Goal: Task Accomplishment & Management: Manage account settings

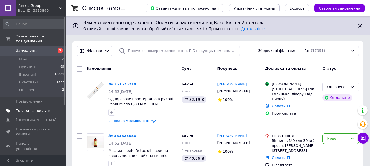
click at [28, 108] on span "Товари та послуги" at bounding box center [33, 110] width 35 height 5
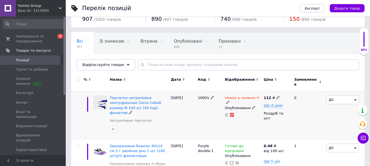
scroll to position [27, 0]
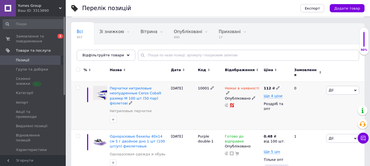
click at [229, 91] on icon at bounding box center [227, 92] width 3 height 3
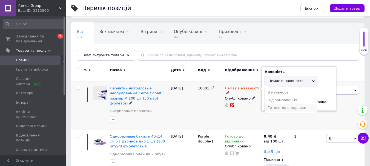
click at [280, 105] on li "Готово до відправки" at bounding box center [290, 108] width 52 height 8
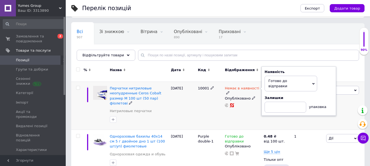
click at [180, 111] on div "[DATE]" at bounding box center [182, 106] width 27 height 48
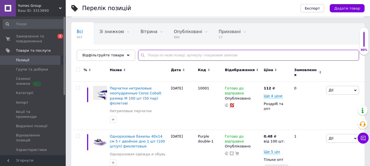
click at [155, 55] on input "text" at bounding box center [248, 55] width 221 height 11
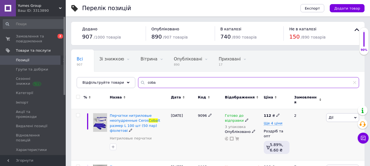
type input "coba"
click at [245, 118] on icon at bounding box center [246, 119] width 3 height 3
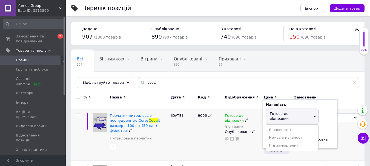
click at [234, 125] on div "3 упаковка" at bounding box center [243, 127] width 36 height 4
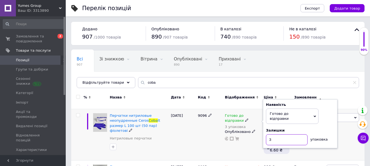
click at [274, 134] on input "3" at bounding box center [287, 139] width 42 height 11
click at [200, 138] on div "9096" at bounding box center [209, 134] width 27 height 51
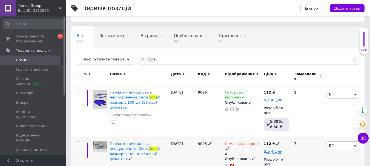
scroll to position [55, 0]
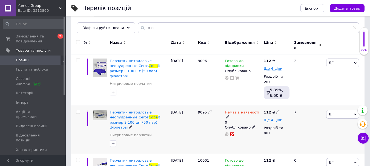
click at [229, 115] on icon at bounding box center [227, 116] width 3 height 3
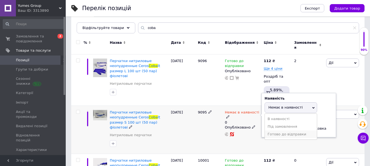
click at [280, 130] on li "Готово до відправки" at bounding box center [290, 134] width 52 height 8
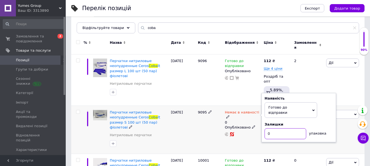
click at [272, 128] on input "0" at bounding box center [285, 133] width 42 height 11
click at [228, 129] on div "Немає в наявності 0 Наявність [PERSON_NAME] до відправки В наявності Немає в на…" at bounding box center [242, 130] width 39 height 48
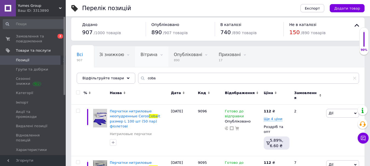
scroll to position [0, 0]
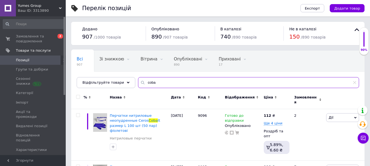
click at [130, 77] on div "Всі 907 Зі знижкою 0 Видалити Редагувати Вітрина 0 Видалити Редагувати Опубліко…" at bounding box center [217, 69] width 293 height 37
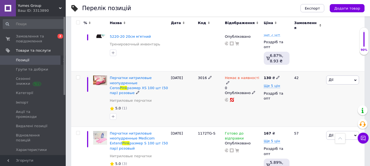
scroll to position [410, 0]
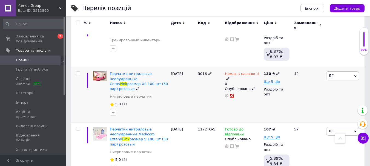
type input "pink"
click at [229, 76] on span at bounding box center [227, 78] width 3 height 4
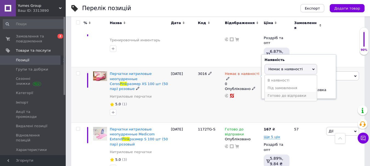
click at [281, 92] on li "Готово до відправки" at bounding box center [290, 96] width 52 height 8
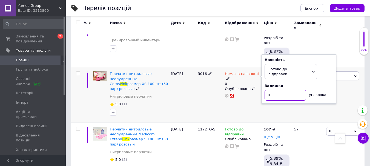
click at [276, 90] on input "0" at bounding box center [285, 95] width 42 height 11
click at [229, 97] on div "Немає в наявності 0 Наявність [PERSON_NAME] до відправки В наявності Немає в на…" at bounding box center [242, 95] width 39 height 56
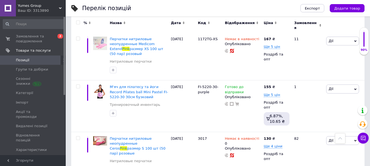
scroll to position [574, 0]
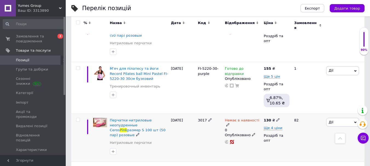
click at [229, 123] on icon at bounding box center [227, 124] width 3 height 3
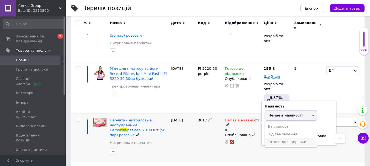
click at [283, 138] on li "Готово до відправки" at bounding box center [290, 142] width 52 height 8
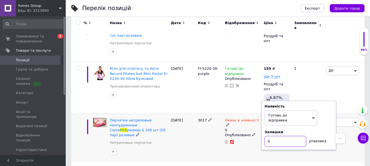
click at [273, 136] on input "0" at bounding box center [285, 141] width 42 height 11
click at [243, 114] on div "Немає в наявності 0 Наявність [PERSON_NAME] до відправки В наявності Немає в на…" at bounding box center [242, 138] width 39 height 48
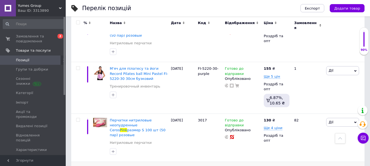
click at [26, 39] on span "Замовлення та повідомлення" at bounding box center [33, 39] width 35 height 10
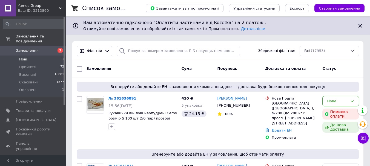
click at [24, 57] on span "Нові" at bounding box center [23, 59] width 8 height 5
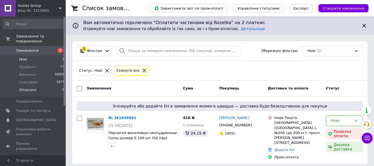
click at [29, 88] on span "Оплачені" at bounding box center [27, 90] width 17 height 5
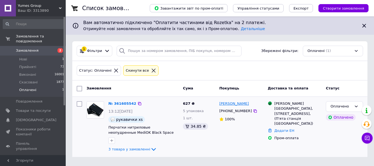
click at [237, 103] on link "[PERSON_NAME]" at bounding box center [234, 103] width 30 height 5
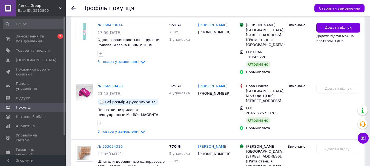
scroll to position [219, 0]
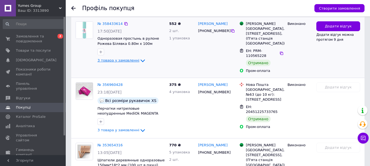
click at [140, 60] on icon at bounding box center [142, 60] width 4 height 3
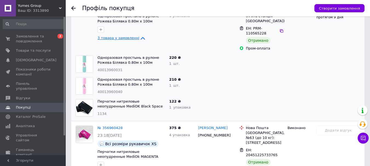
scroll to position [274, 0]
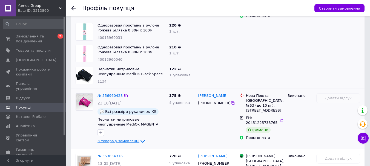
click at [139, 140] on icon at bounding box center [142, 141] width 7 height 7
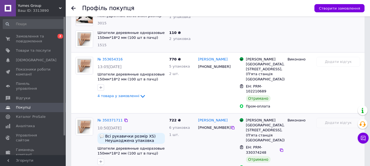
scroll to position [438, 0]
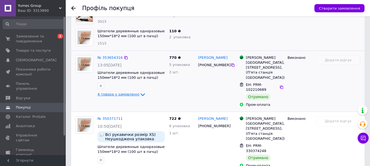
click at [139, 93] on icon at bounding box center [142, 94] width 7 height 7
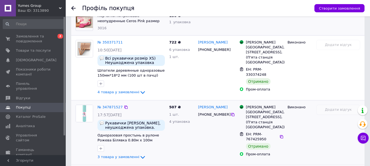
scroll to position [602, 0]
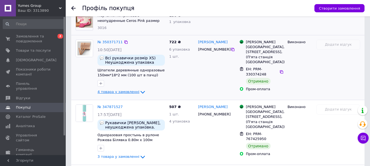
click at [139, 90] on icon at bounding box center [142, 92] width 7 height 7
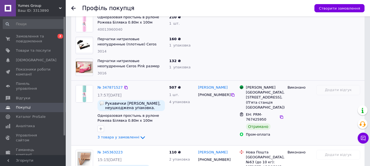
scroll to position [711, 0]
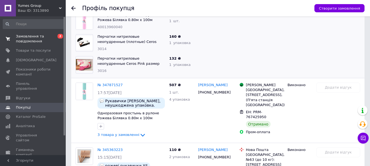
click at [24, 37] on span "Замовлення та повідомлення" at bounding box center [33, 39] width 35 height 10
